Goal: Transaction & Acquisition: Purchase product/service

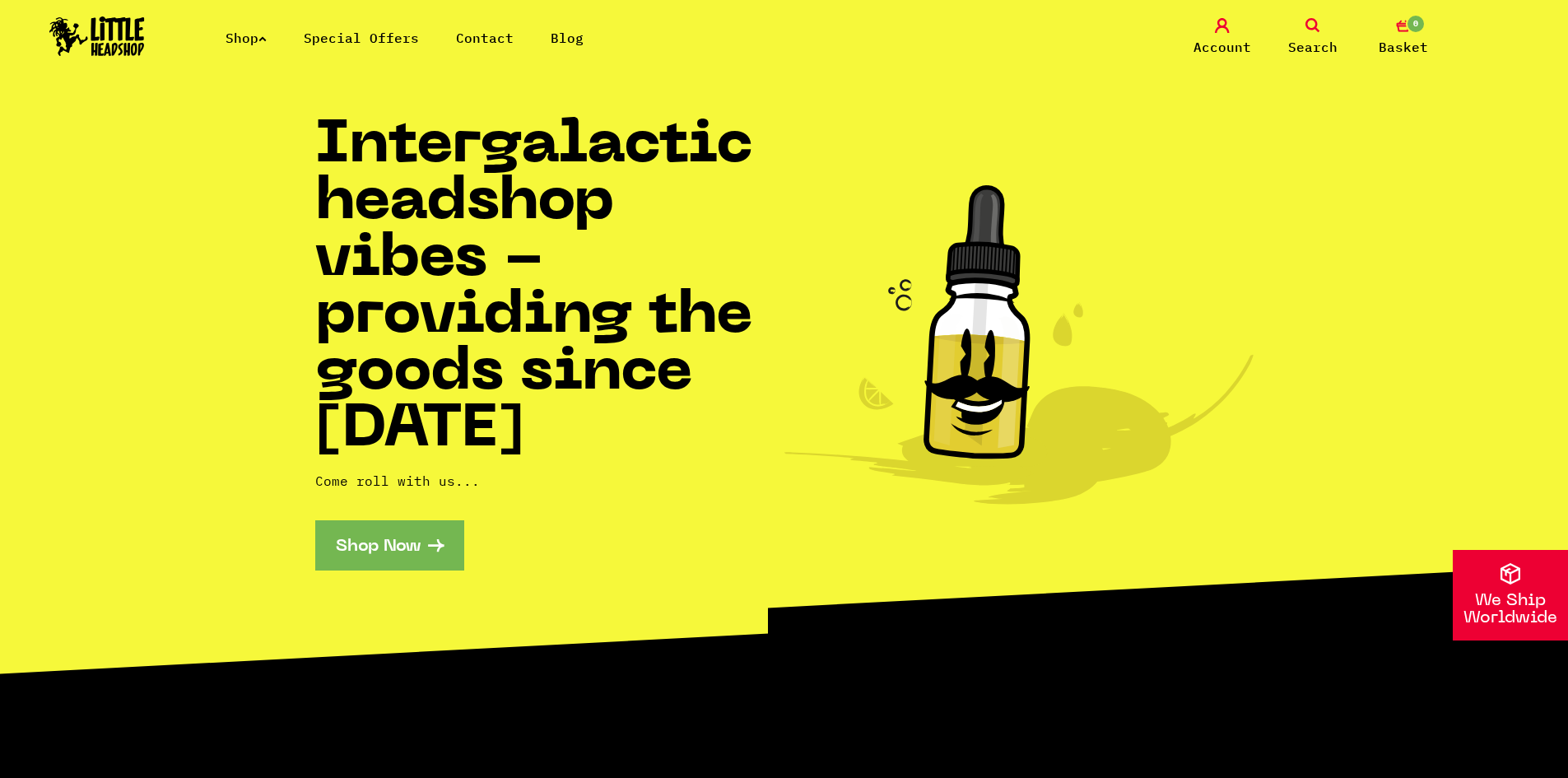
click at [438, 545] on link "Shop Now" at bounding box center [390, 545] width 149 height 50
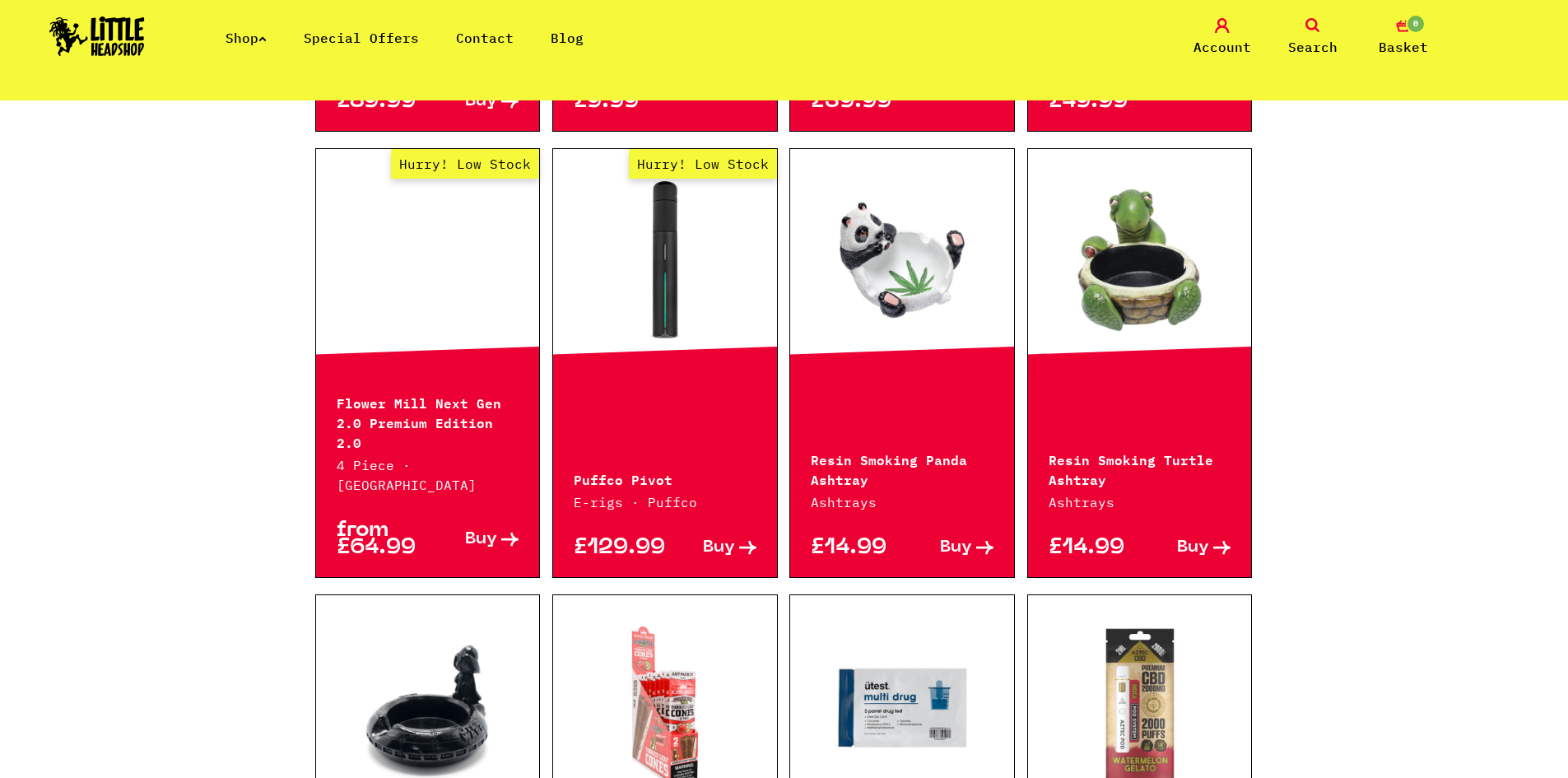
scroll to position [1646, 0]
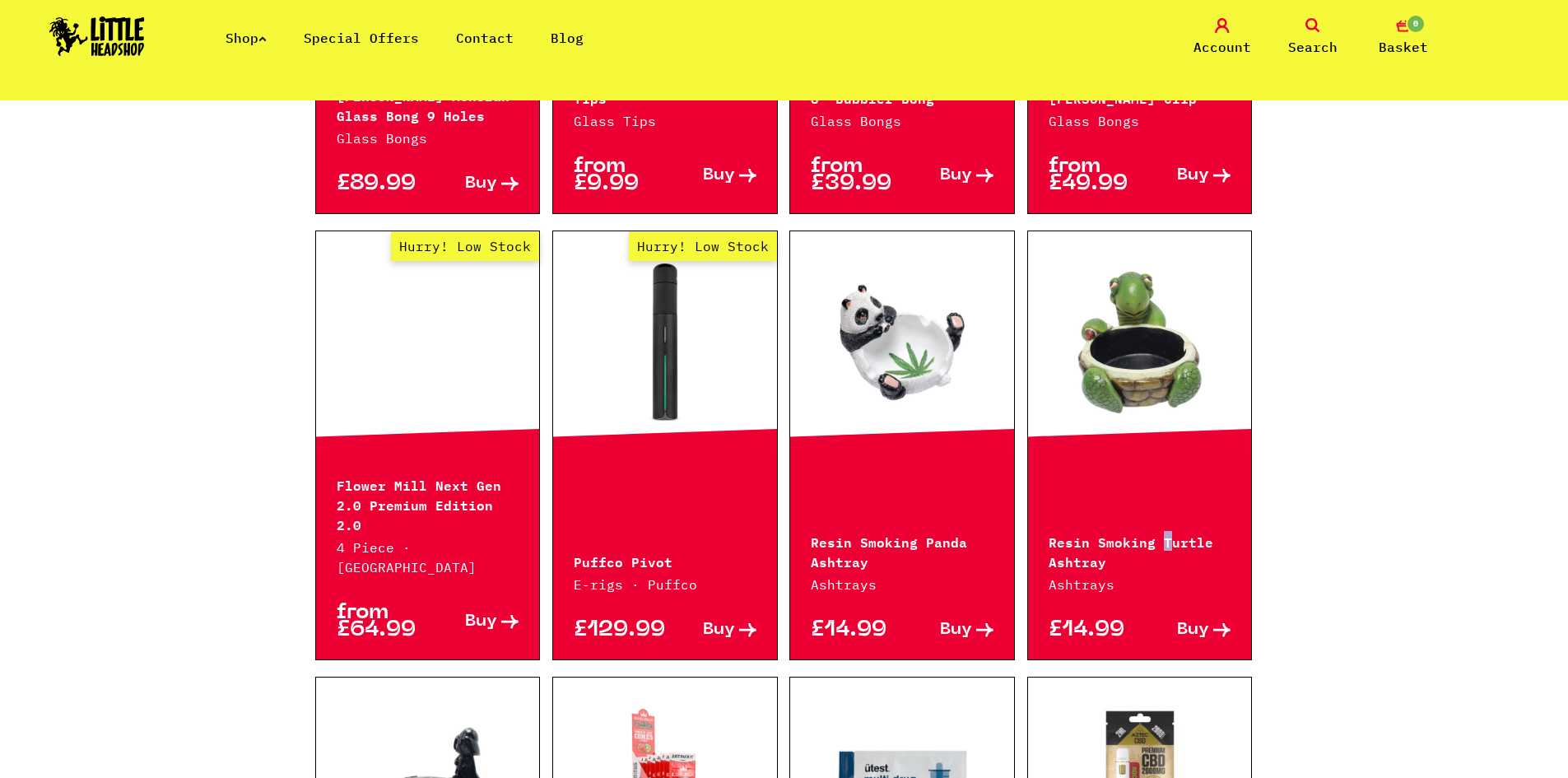
click at [1169, 511] on div "Resin Smoking Turtle Ashtray Ashtrays" at bounding box center [1140, 552] width 224 height 84
click at [1172, 531] on p "Resin Smoking Turtle Ashtray" at bounding box center [1139, 550] width 183 height 39
click at [1169, 531] on p "Resin Smoking Turtle Ashtray" at bounding box center [1139, 550] width 183 height 39
drag, startPoint x: 1115, startPoint y: 387, endPoint x: 1132, endPoint y: 354, distance: 37.1
click at [1122, 372] on div at bounding box center [1140, 343] width 224 height 222
